Goal: Task Accomplishment & Management: Use online tool/utility

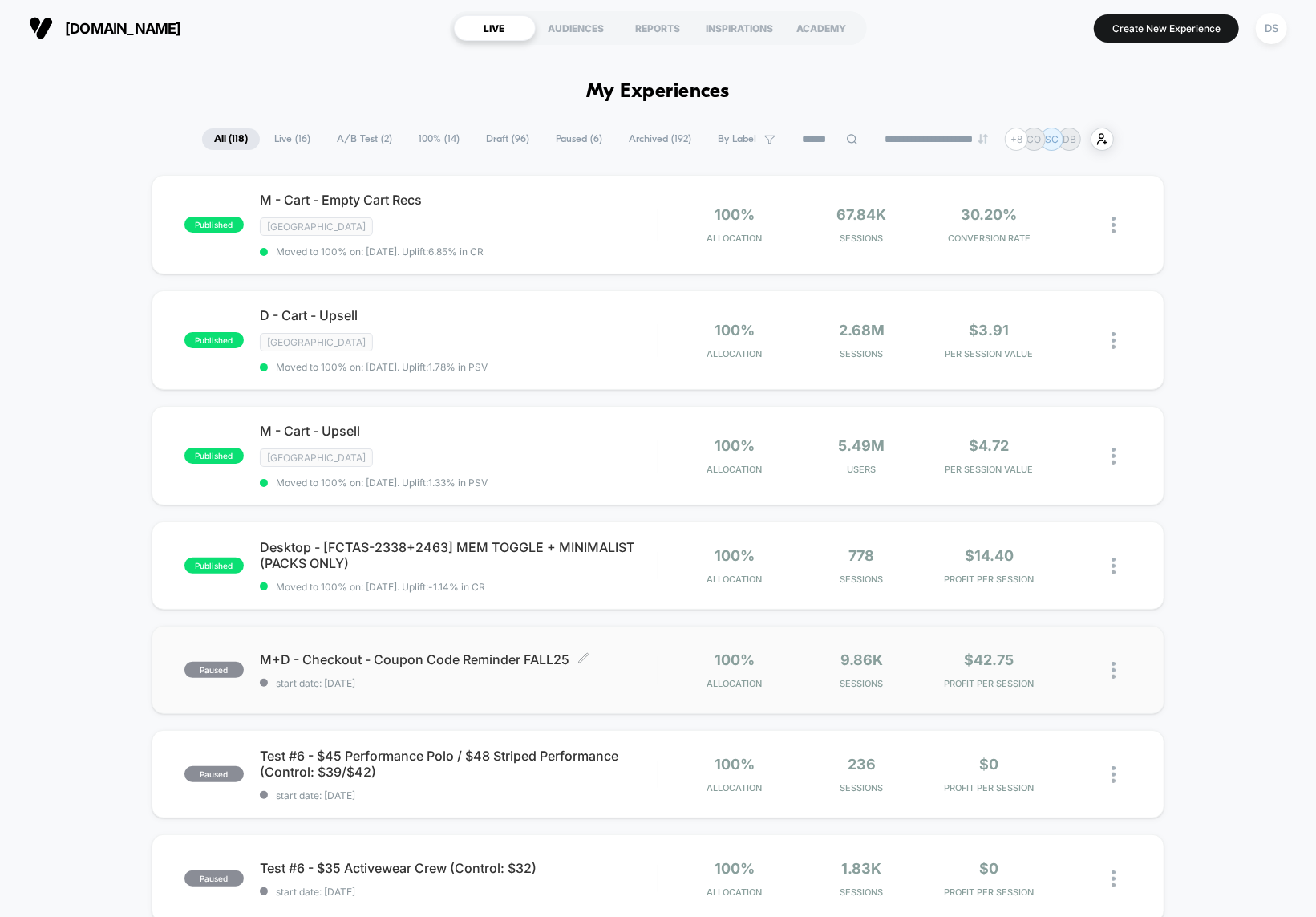
click at [616, 654] on span "M+D - Checkout - Coupon Code Reminder FALL25 Click to edit experience details" at bounding box center [458, 660] width 398 height 16
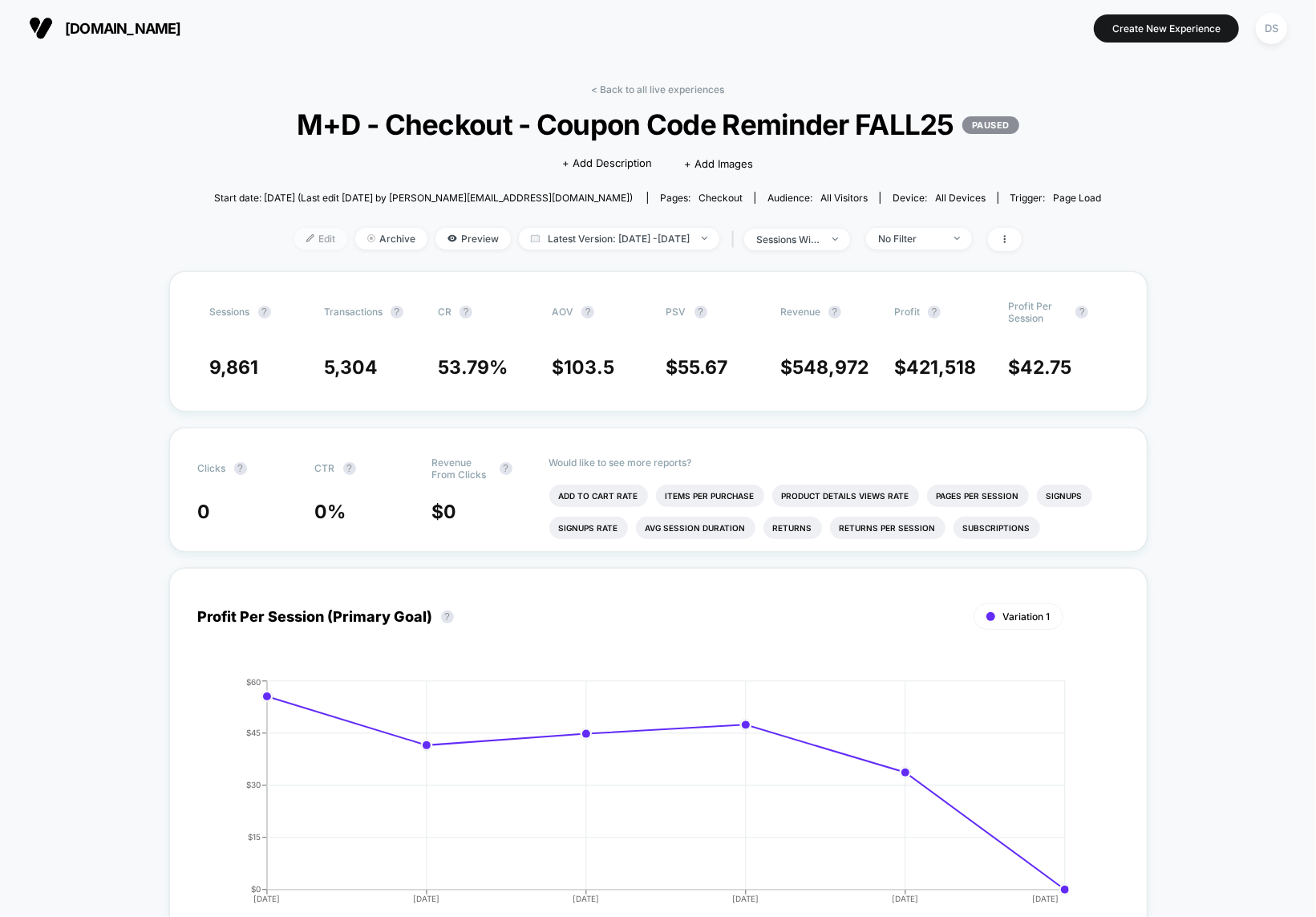
click at [301, 250] on span "Edit" at bounding box center [321, 238] width 53 height 22
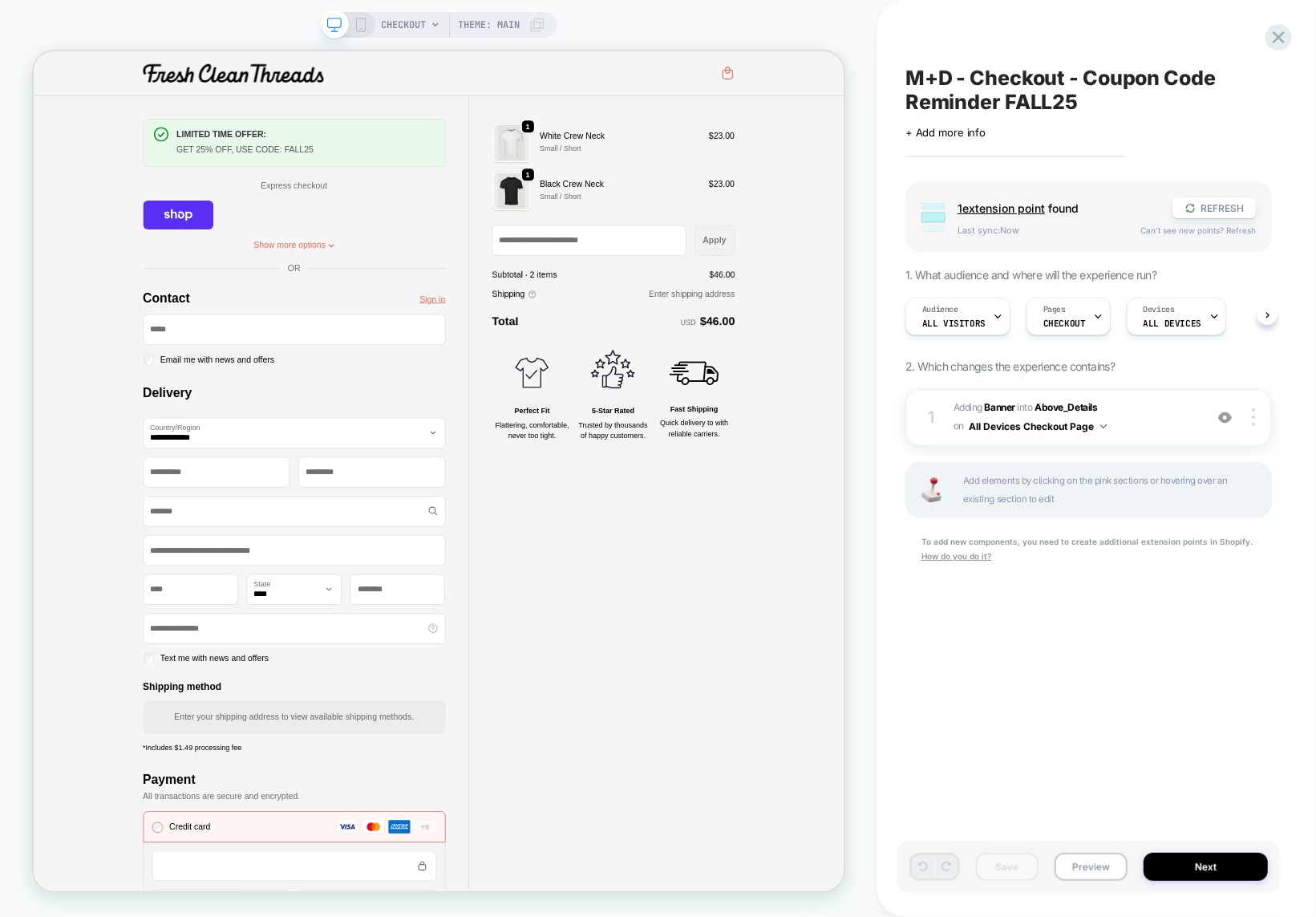
scroll to position [0, 1]
click at [952, 322] on span "All Visitors" at bounding box center [953, 323] width 63 height 11
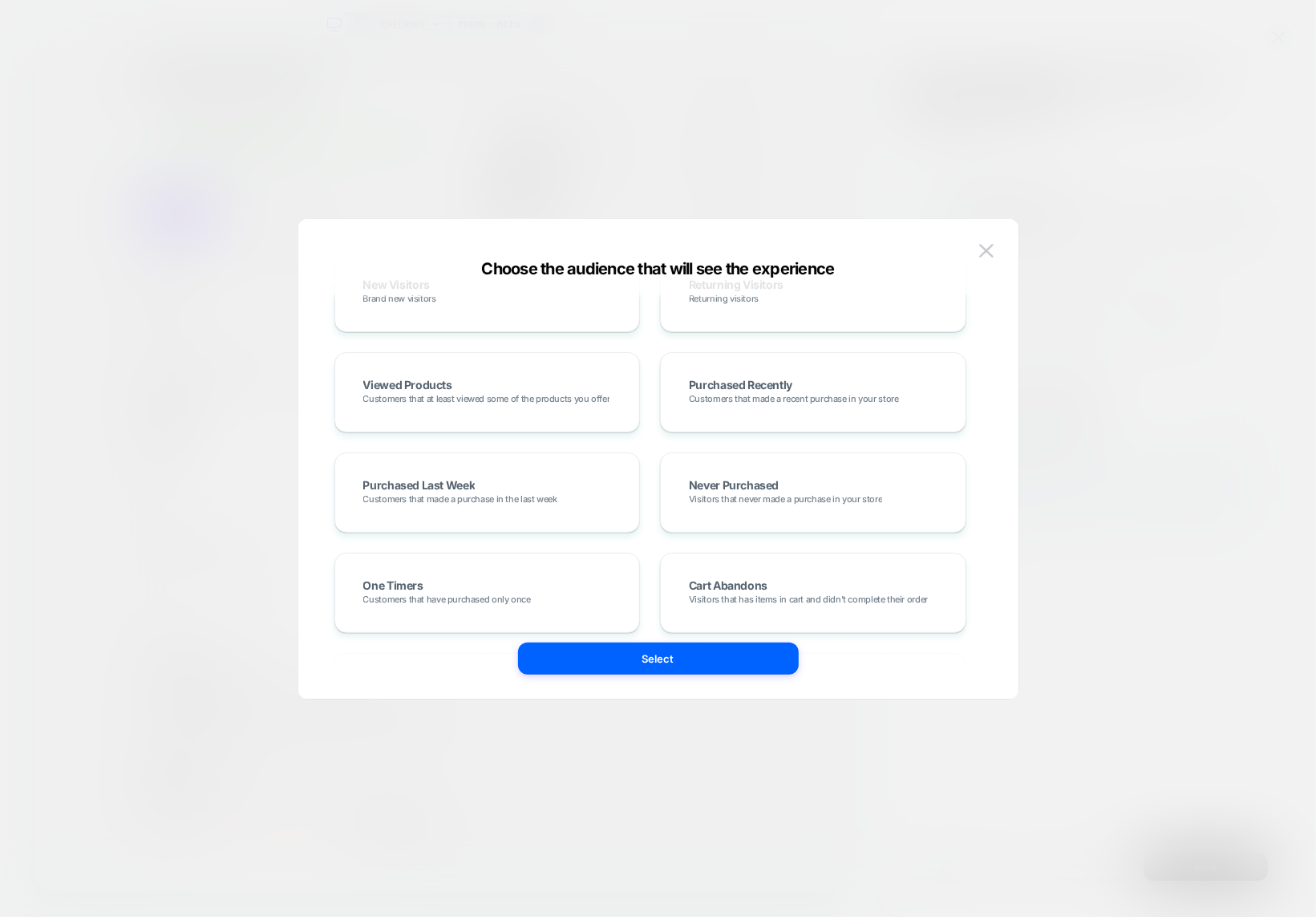
scroll to position [0, 0]
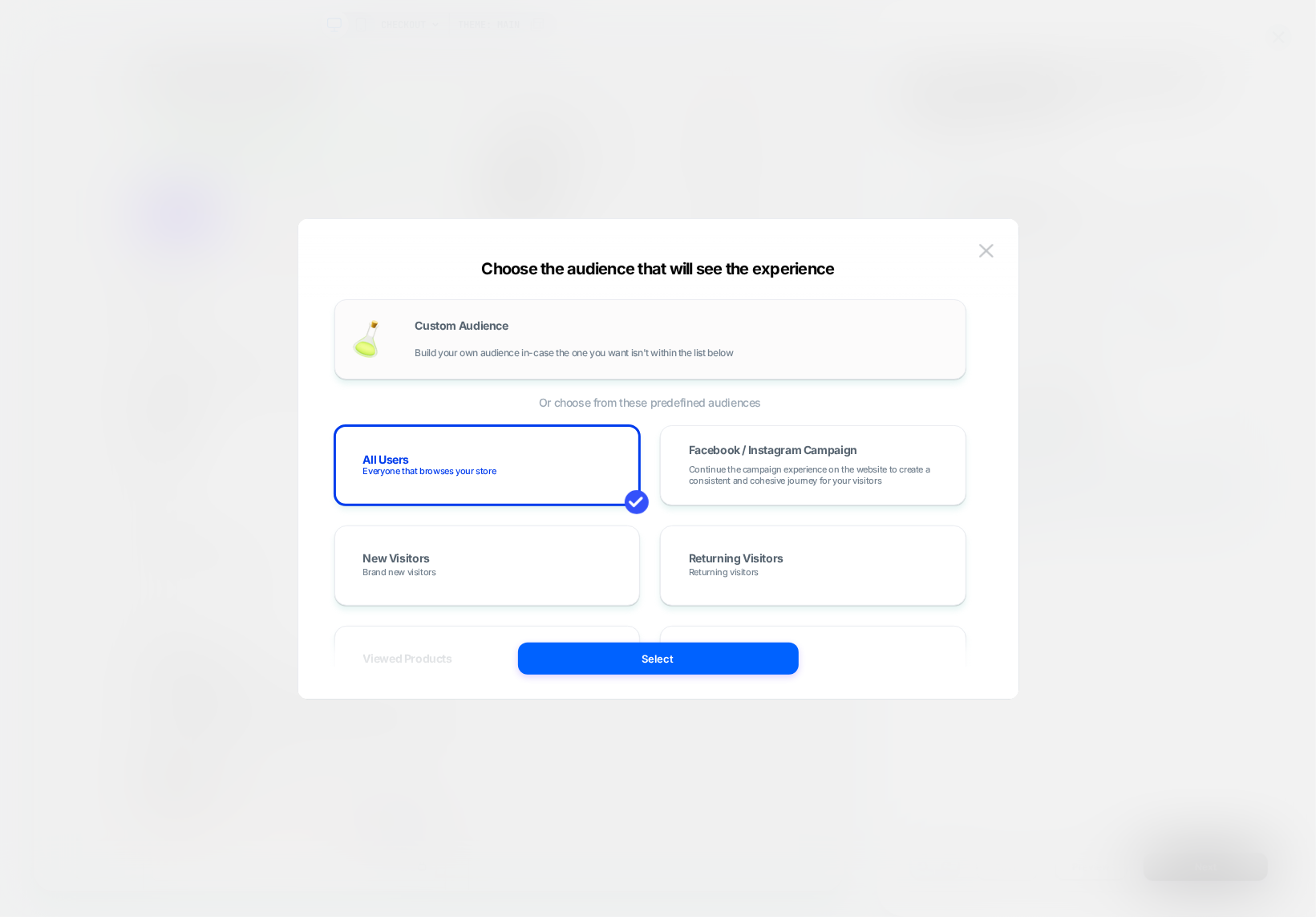
click at [513, 358] on span "Build your own audience in-case the one you want isn't within the list below" at bounding box center [574, 353] width 318 height 11
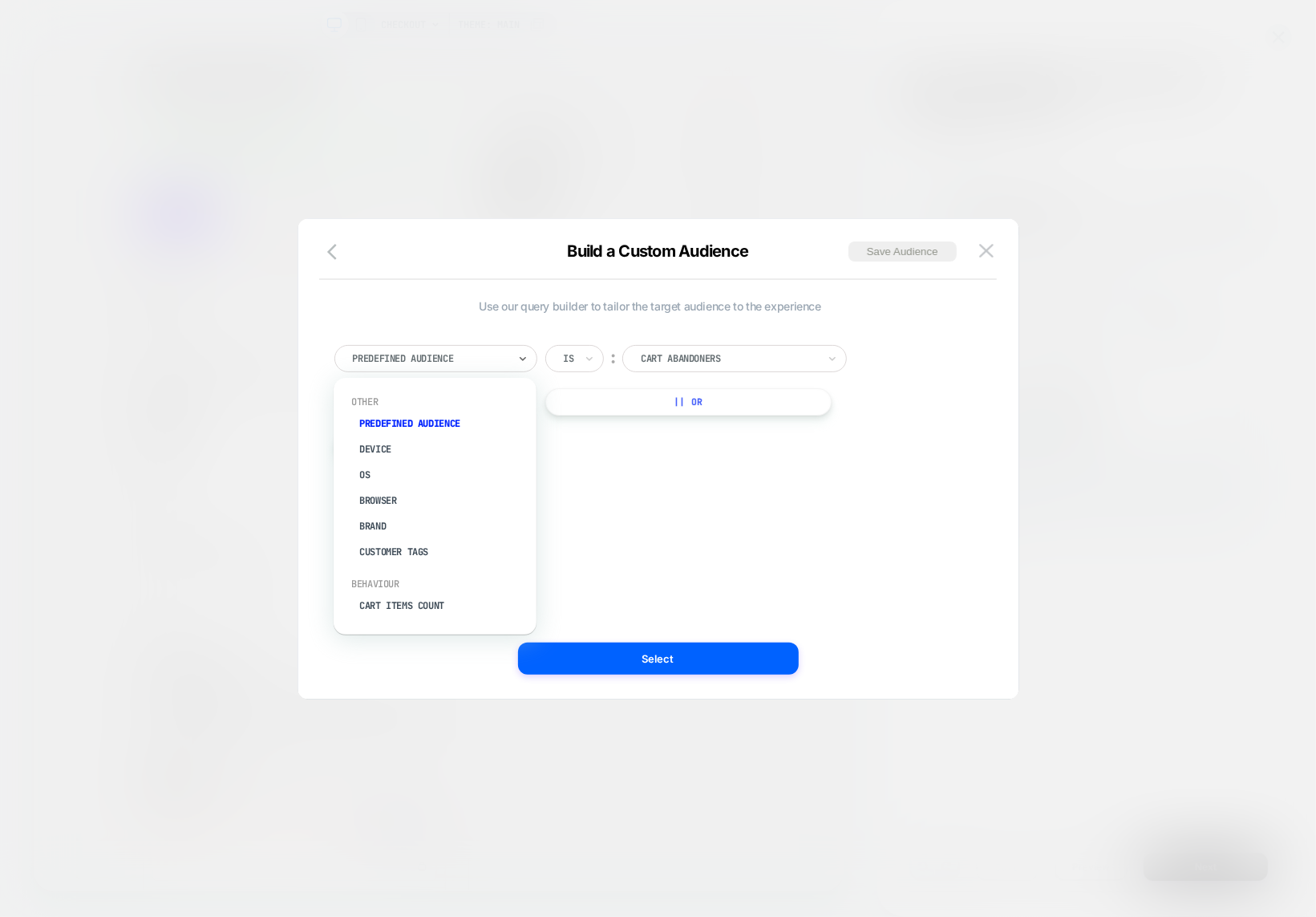
click at [480, 368] on div "Predefined Audience" at bounding box center [436, 358] width 203 height 27
click at [470, 564] on div "Cart Item Has Tag" at bounding box center [444, 574] width 187 height 26
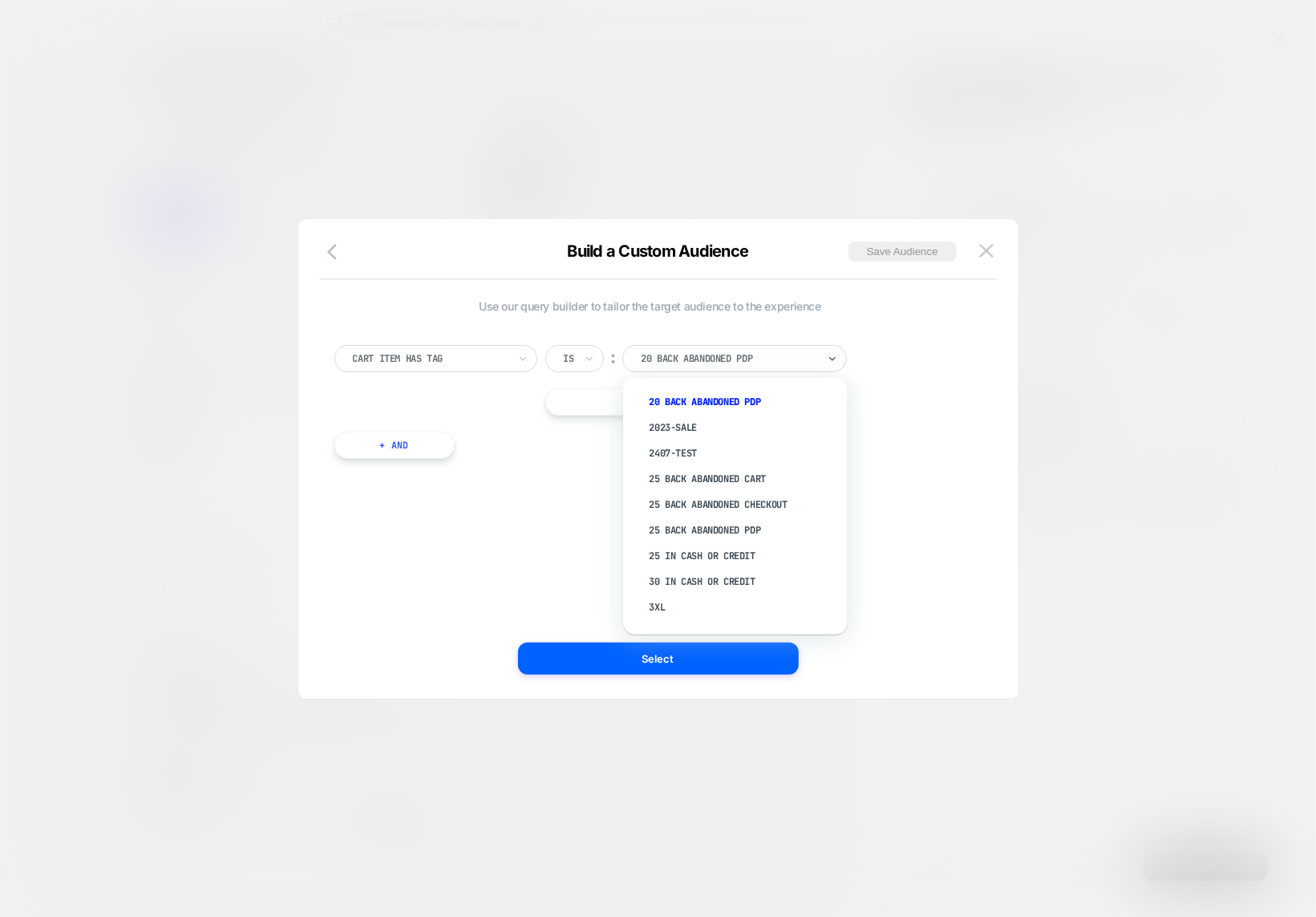
click at [645, 360] on input "text" at bounding box center [644, 358] width 6 height 15
type input "****"
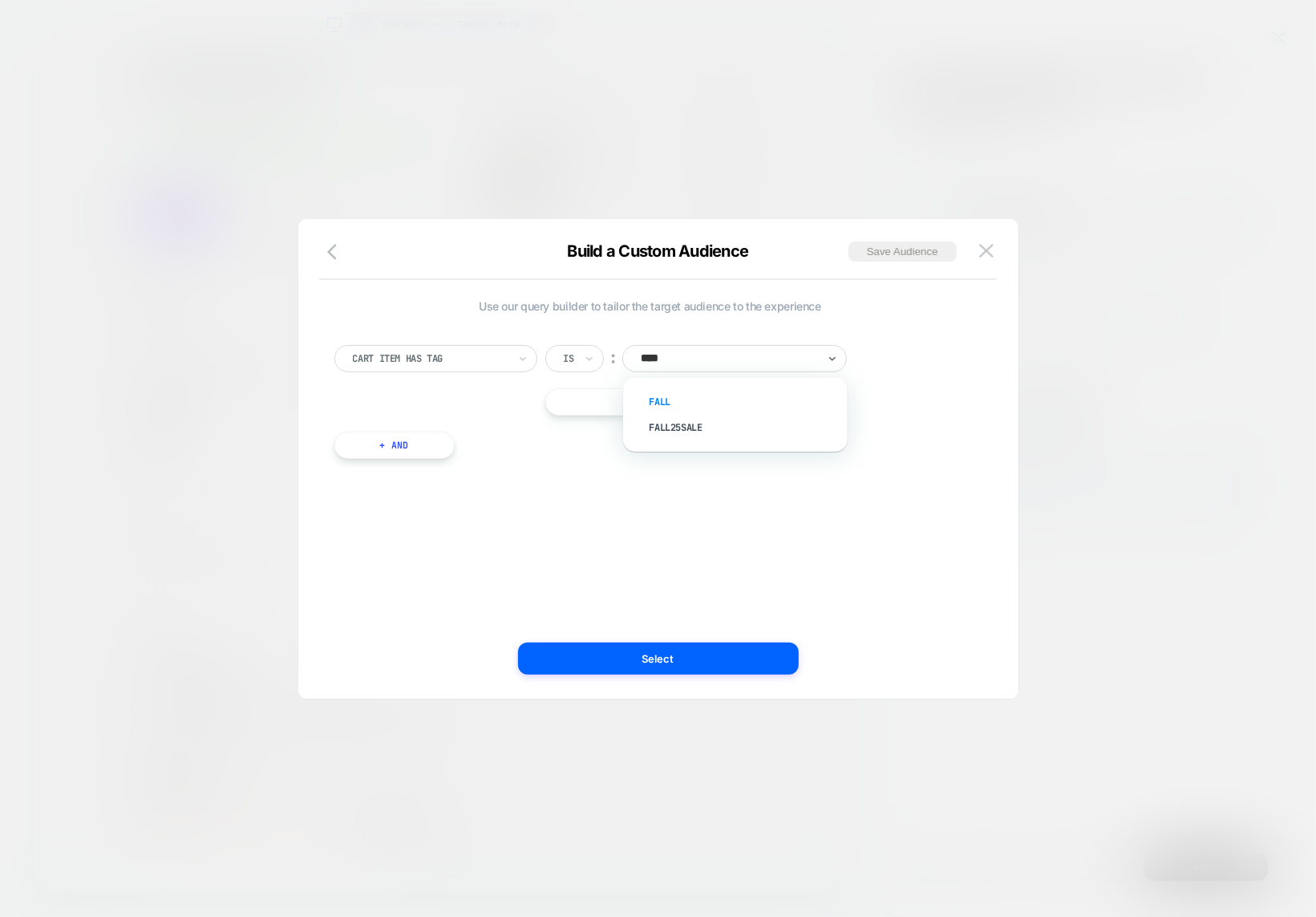
click at [665, 396] on div "Fall" at bounding box center [743, 402] width 209 height 26
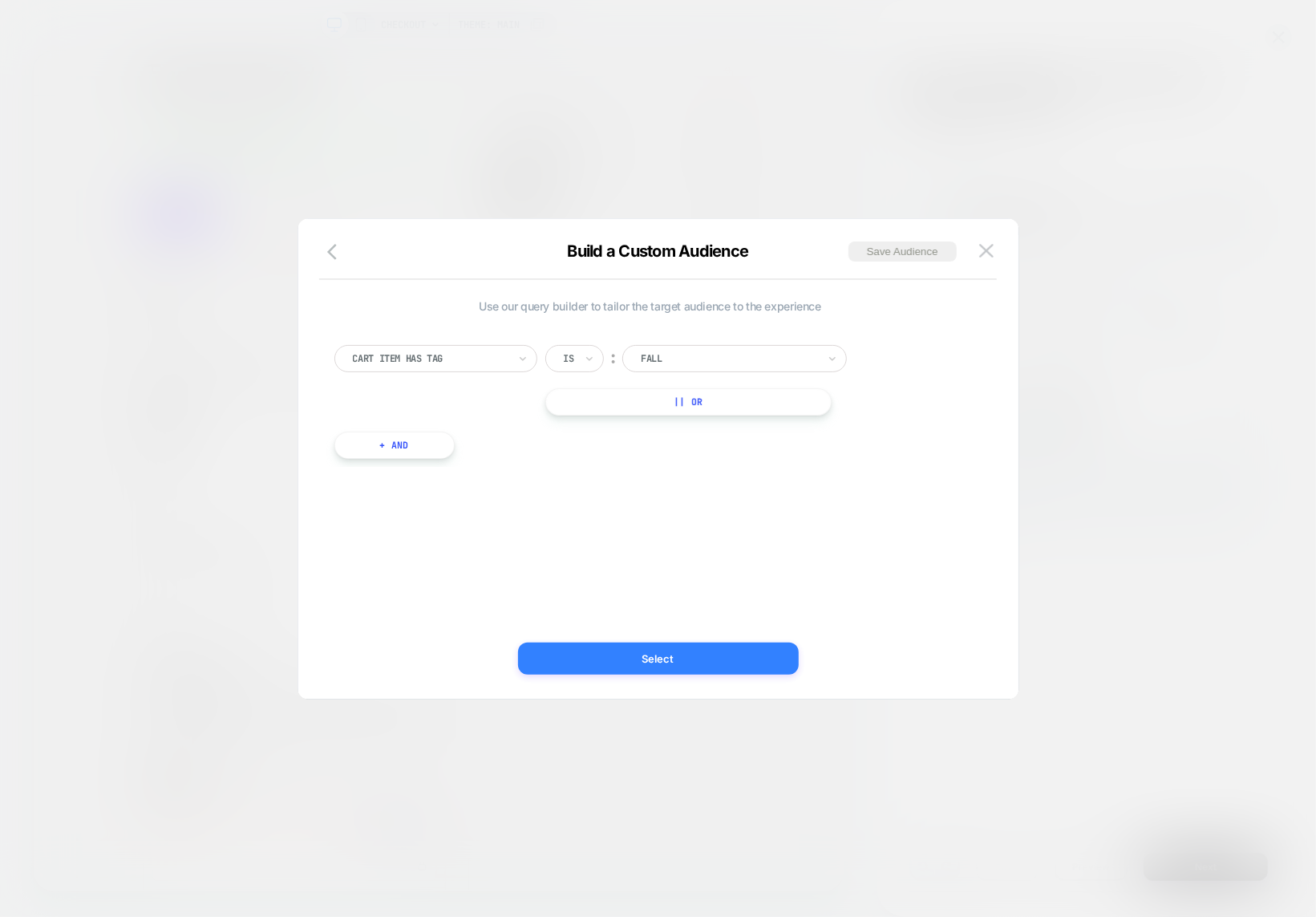
click at [645, 654] on button "Select" at bounding box center [658, 658] width 281 height 32
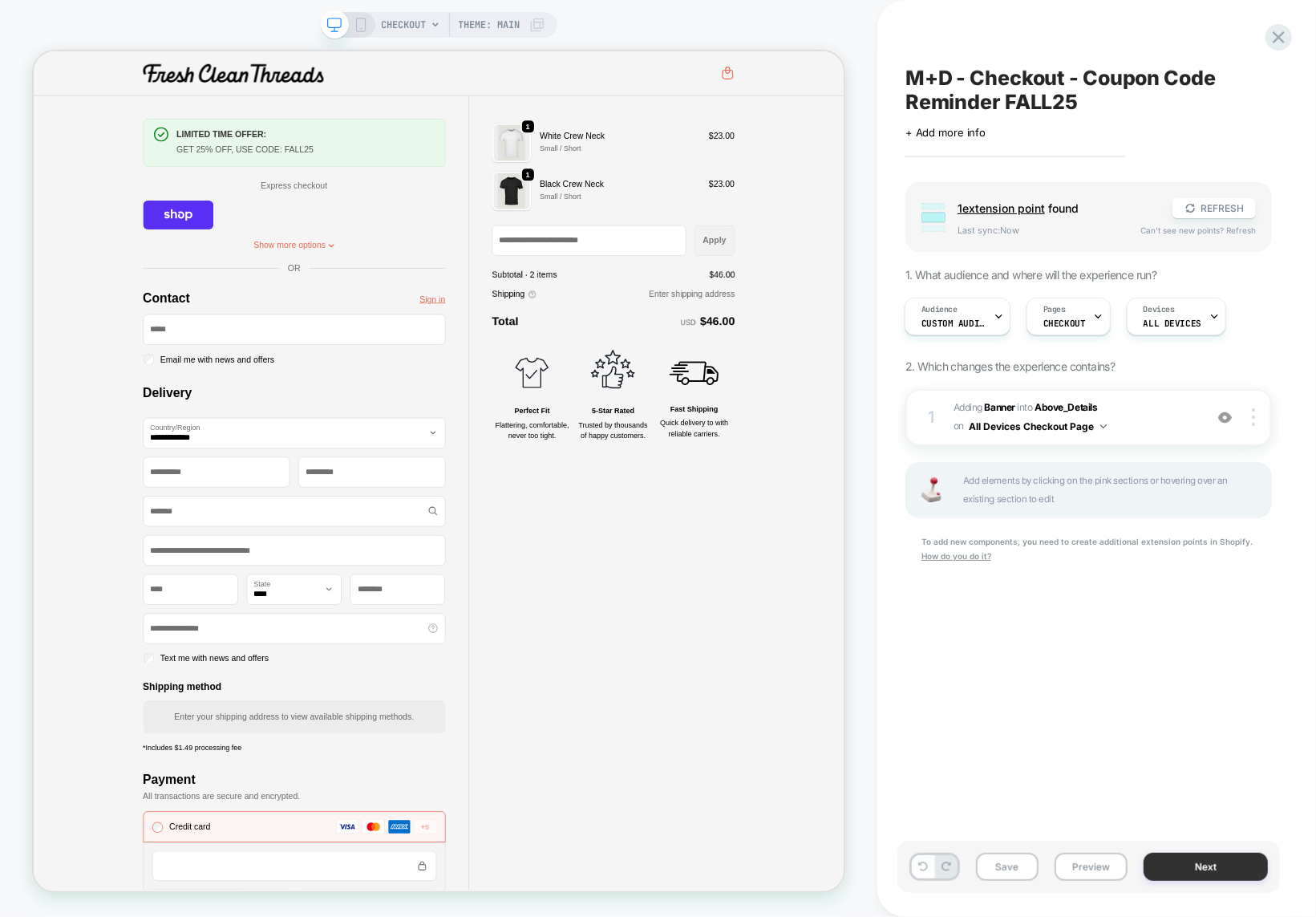
click at [1189, 862] on button "Next" at bounding box center [1205, 867] width 124 height 28
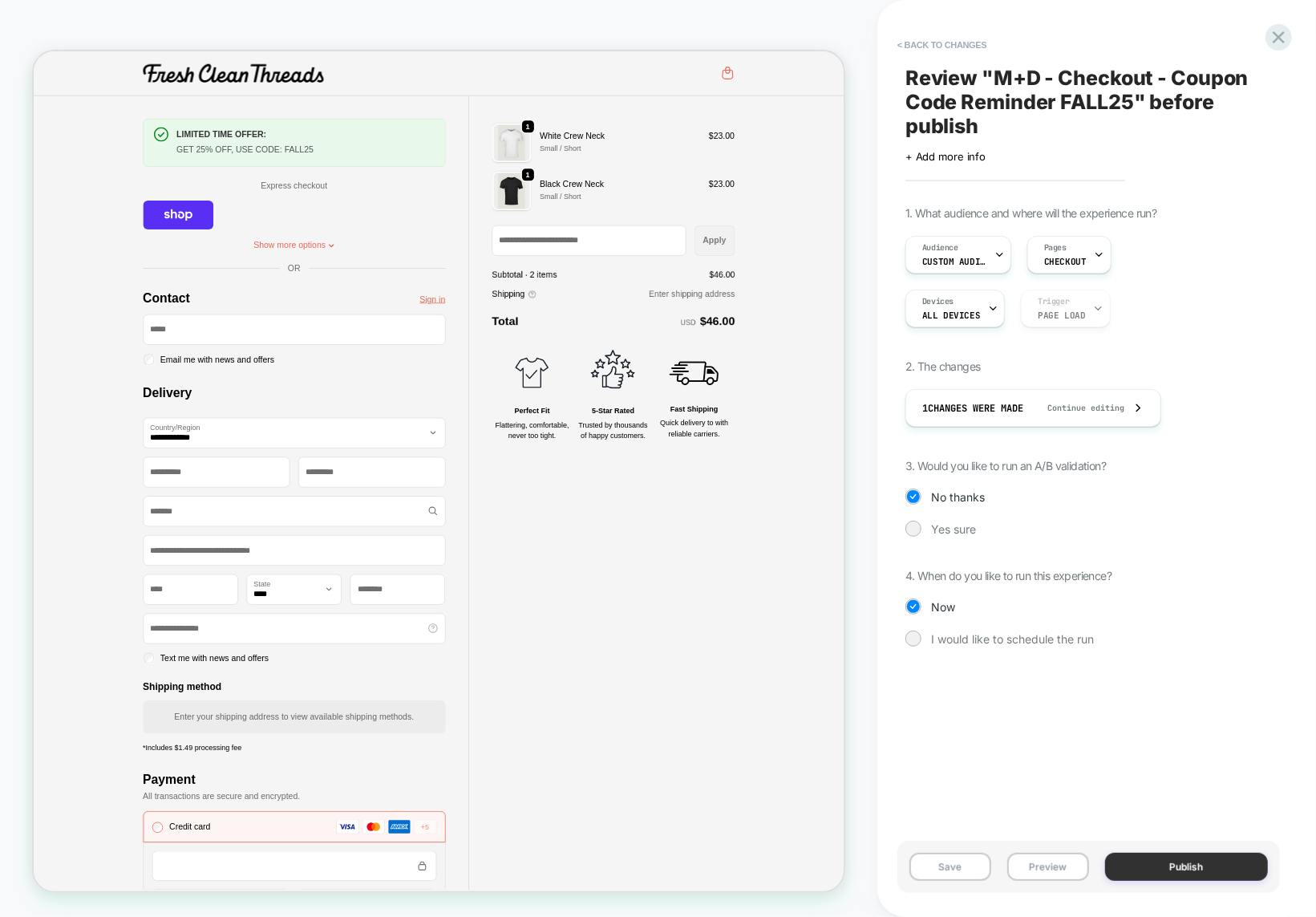
click at [1174, 864] on button "Publish" at bounding box center [1187, 867] width 164 height 28
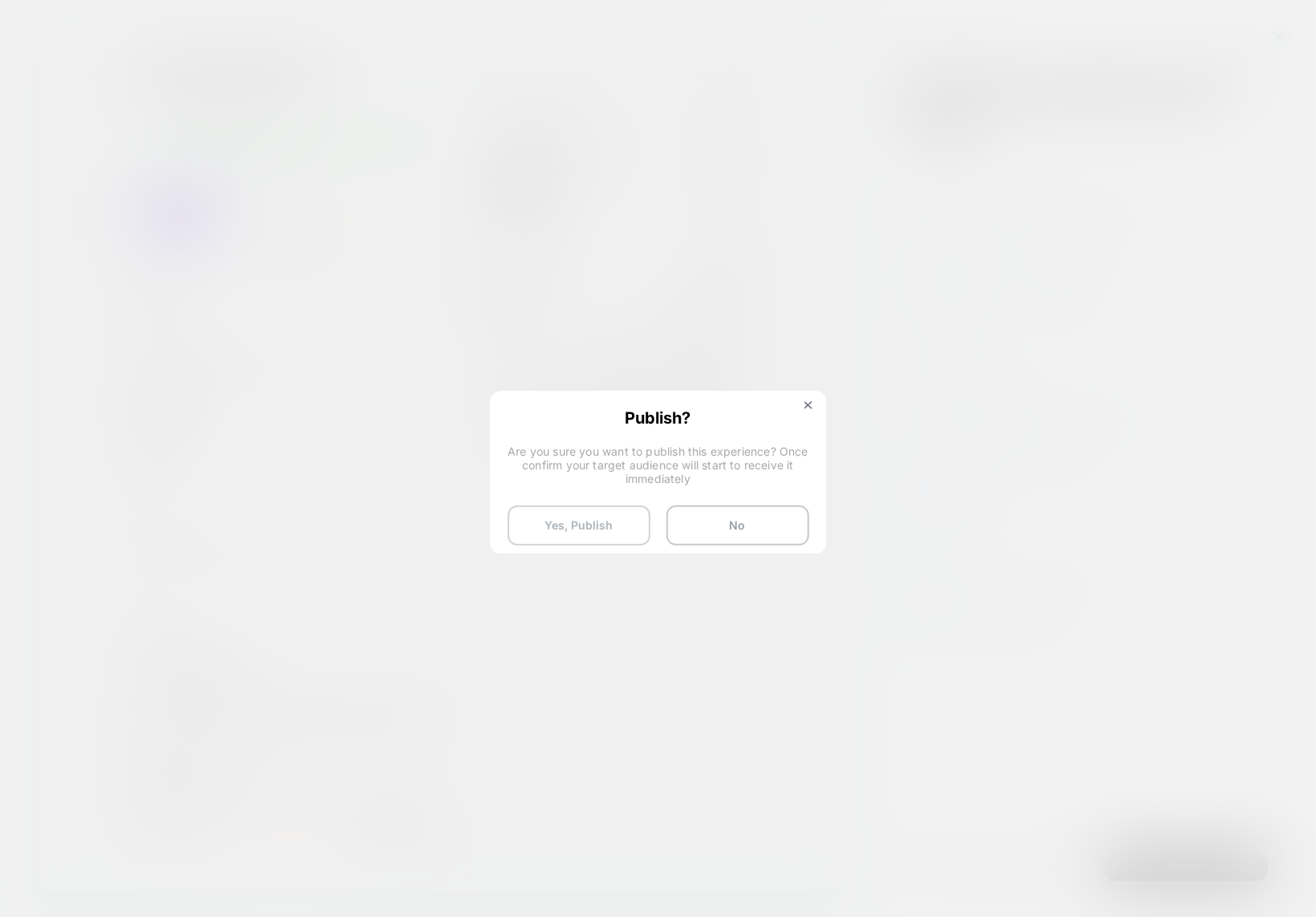
click at [593, 525] on button "Yes, Publish" at bounding box center [579, 525] width 143 height 40
